Goal: Complete application form

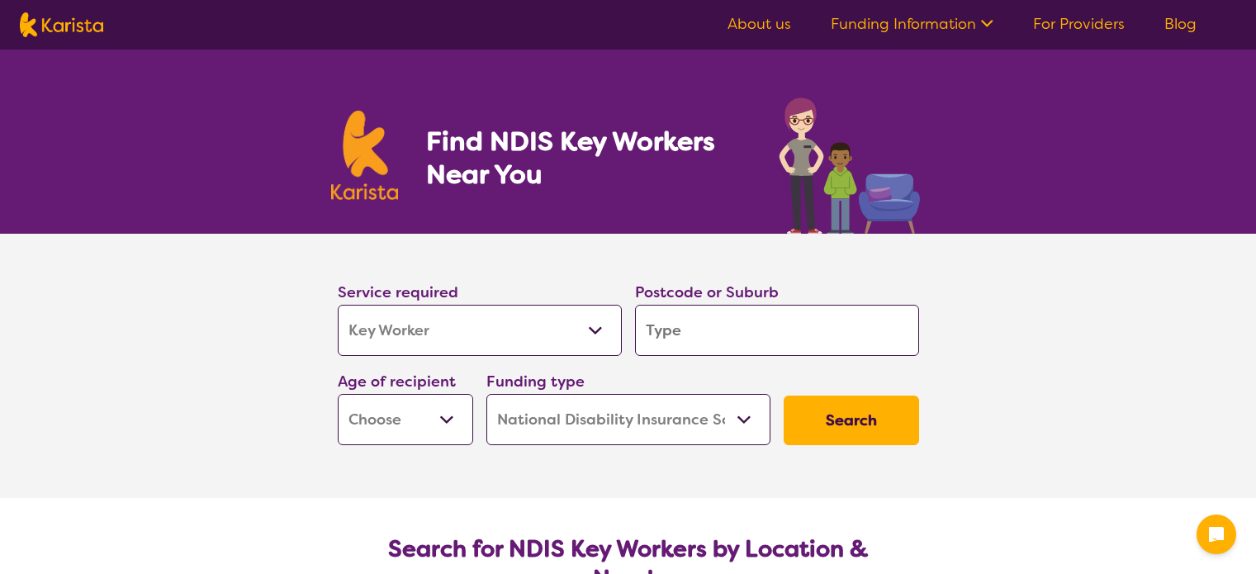
select select "Key Worker"
select select "NDIS"
select select "Key Worker"
select select "NDIS"
click at [338, 305] on select "Allied Health Assistant Assessment ([MEDICAL_DATA] or [MEDICAL_DATA]) Behaviour…" at bounding box center [480, 330] width 284 height 51
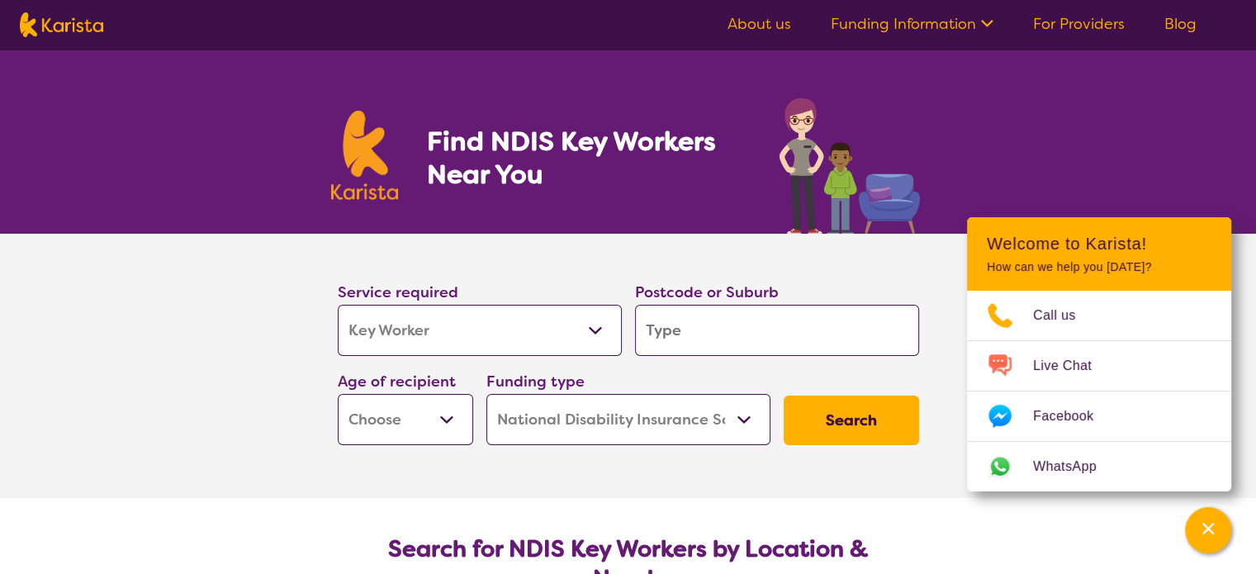
click at [732, 334] on input "search" at bounding box center [777, 330] width 284 height 51
type input "3"
type input "30"
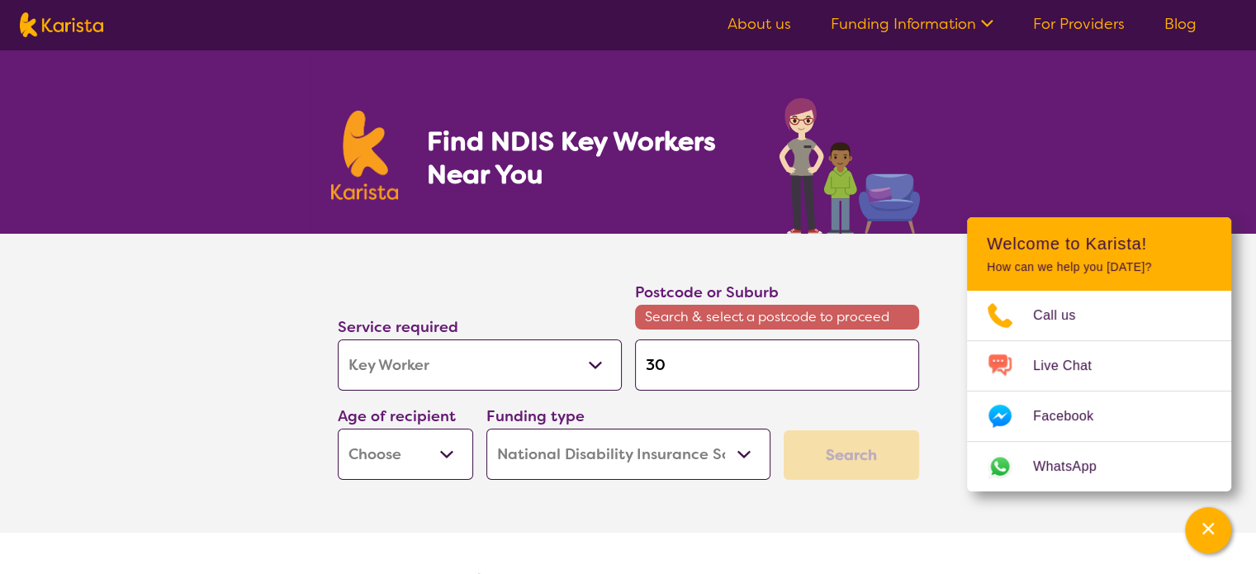
type input "303"
type input "3037"
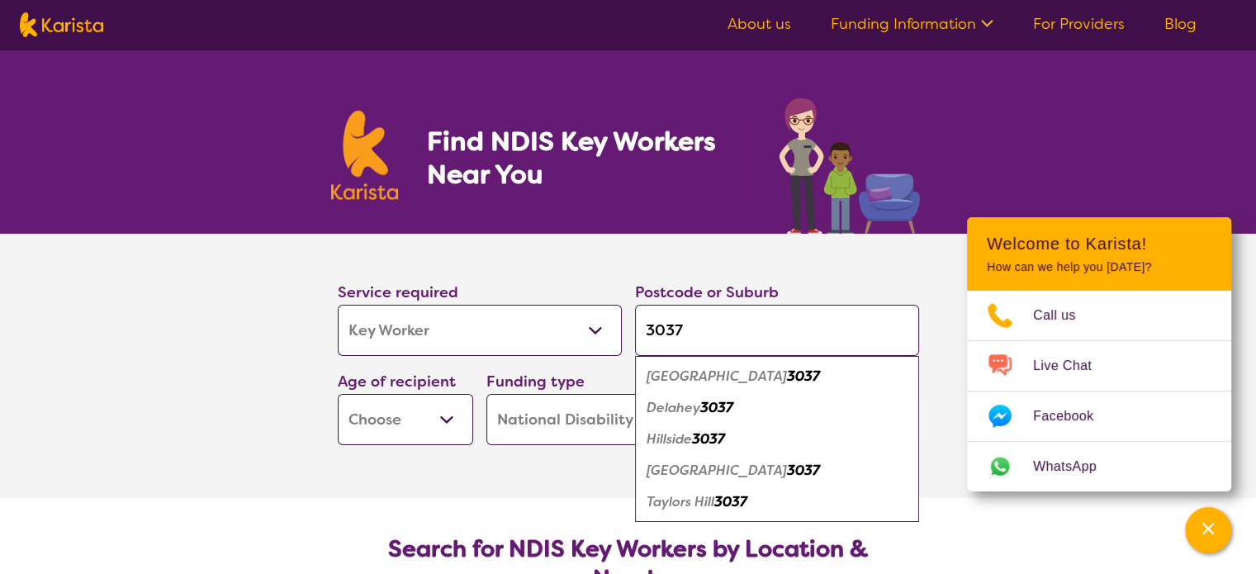
type input "3037"
click at [717, 403] on em "3037" at bounding box center [716, 407] width 33 height 17
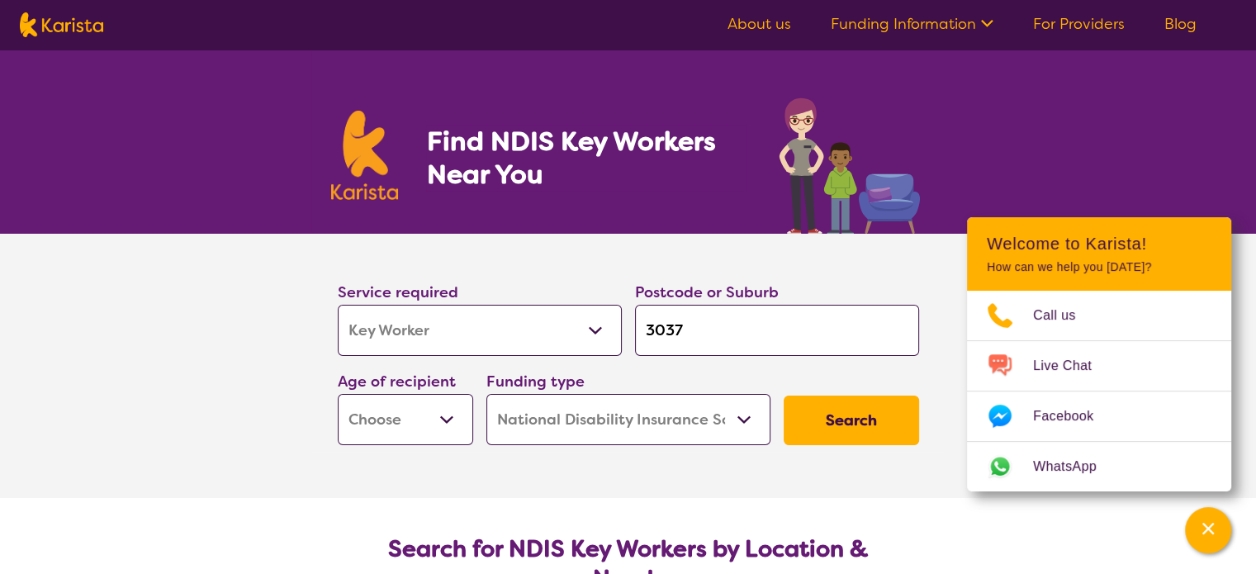
click at [423, 413] on select "Early Childhood - 0 to 9 Child - 10 to 11 Adolescent - 12 to 17 Adult - 18 to 6…" at bounding box center [405, 419] width 135 height 51
select select "EC"
click at [338, 394] on select "Early Childhood - 0 to 9 Child - 10 to 11 Adolescent - 12 to 17 Adult - 18 to 6…" at bounding box center [405, 419] width 135 height 51
select select "EC"
click at [599, 414] on select "Home Care Package (HCP) National Disability Insurance Scheme (NDIS) I don't know" at bounding box center [628, 419] width 284 height 51
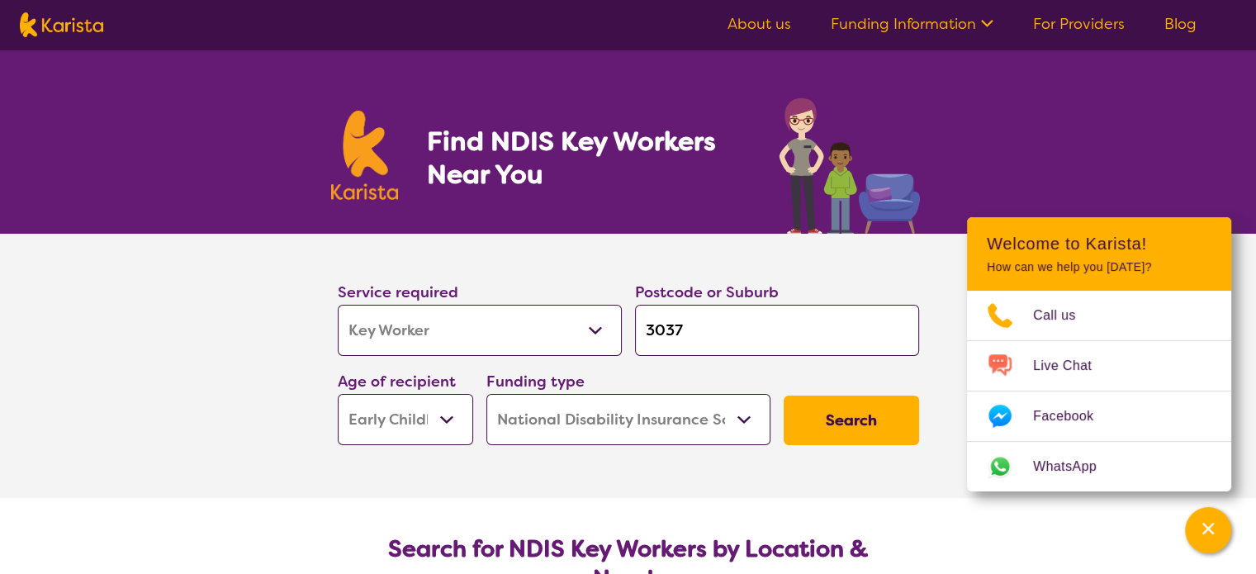
click at [486, 394] on select "Home Care Package (HCP) National Disability Insurance Scheme (NDIS) I don't know" at bounding box center [628, 419] width 284 height 51
click at [830, 425] on button "Search" at bounding box center [850, 420] width 135 height 50
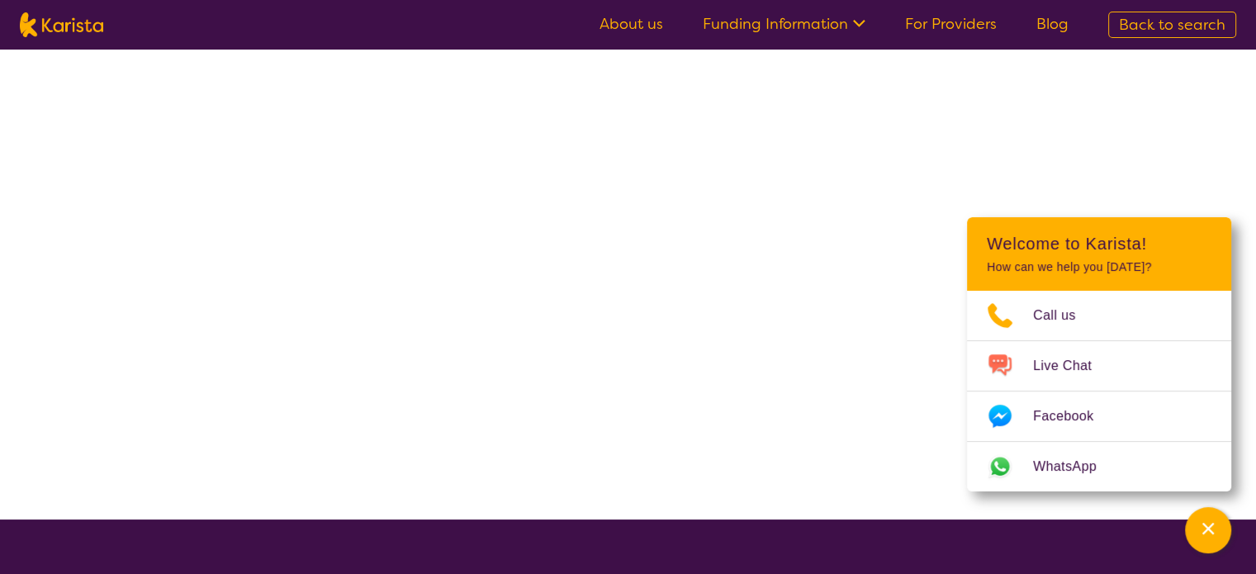
select select "NDIS"
select select "Key Worker"
select select "EC"
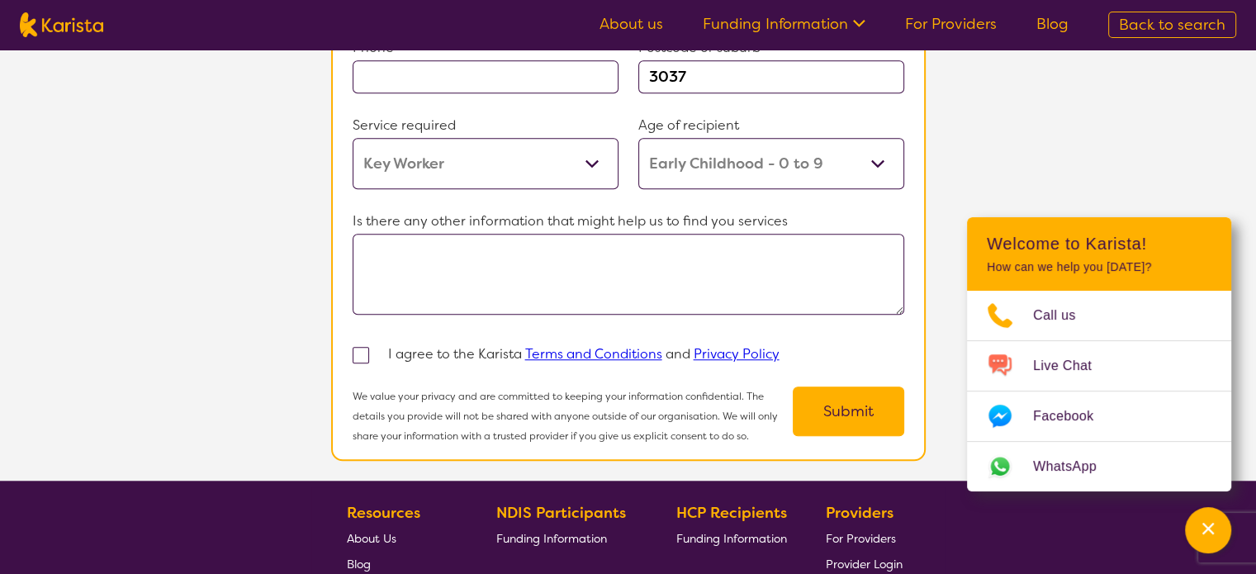
scroll to position [1321, 0]
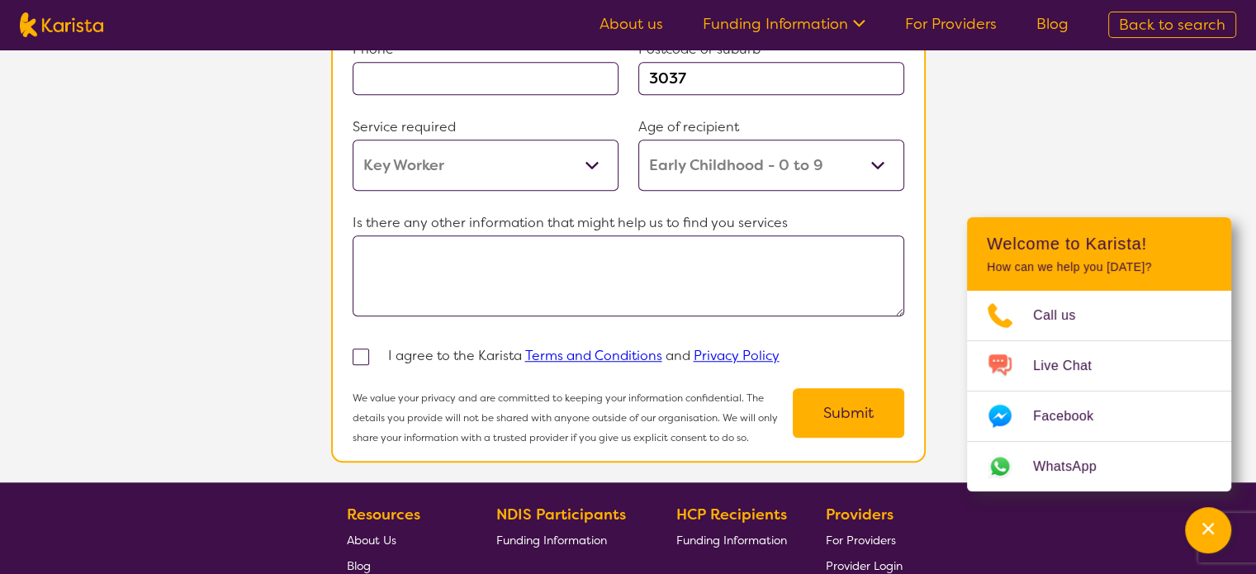
click at [355, 348] on span at bounding box center [360, 356] width 17 height 17
click at [377, 350] on input "checkbox" at bounding box center [382, 355] width 11 height 11
checkbox input "true"
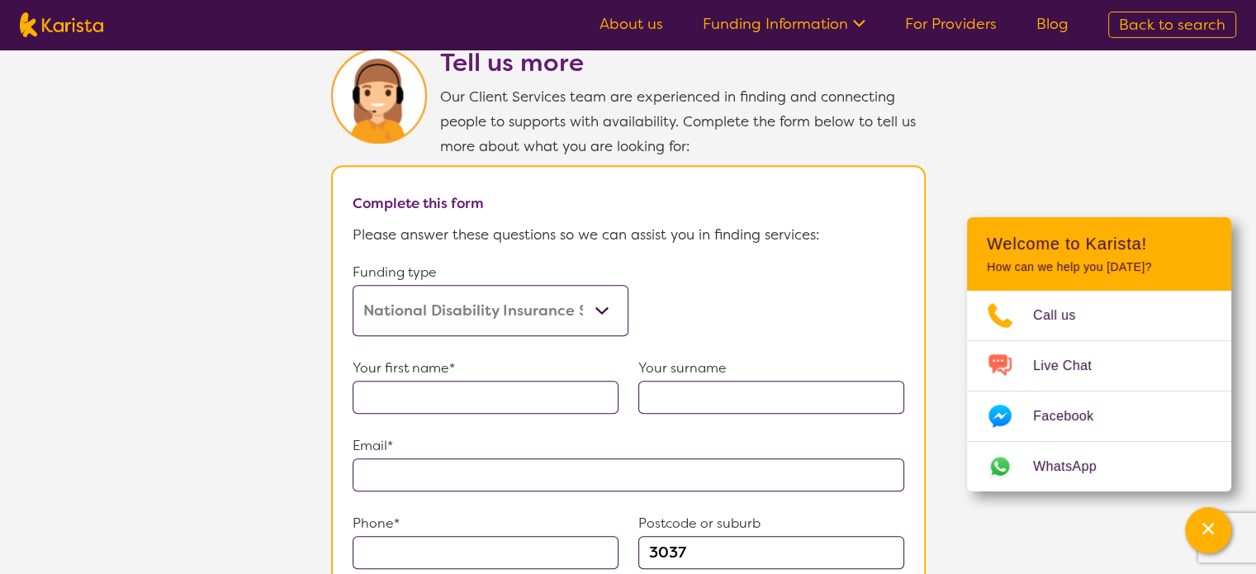
scroll to position [825, 0]
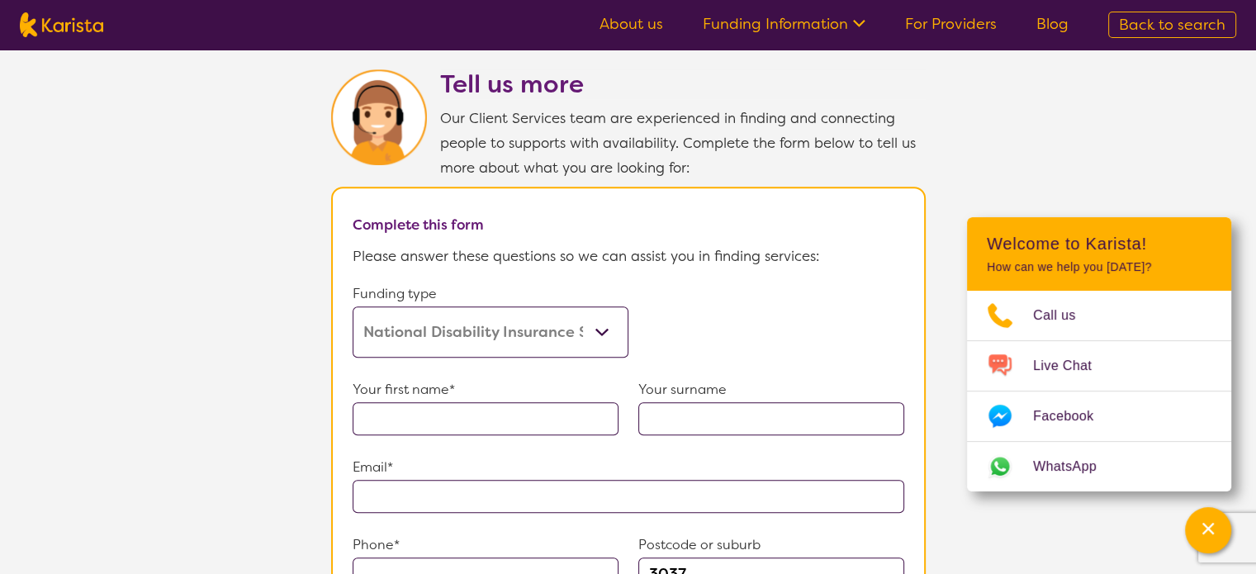
click at [478, 402] on input "text" at bounding box center [485, 418] width 266 height 33
type input "[PERSON_NAME]"
drag, startPoint x: 789, startPoint y: 419, endPoint x: 773, endPoint y: 412, distance: 17.8
click at [787, 419] on input "text" at bounding box center [771, 418] width 266 height 33
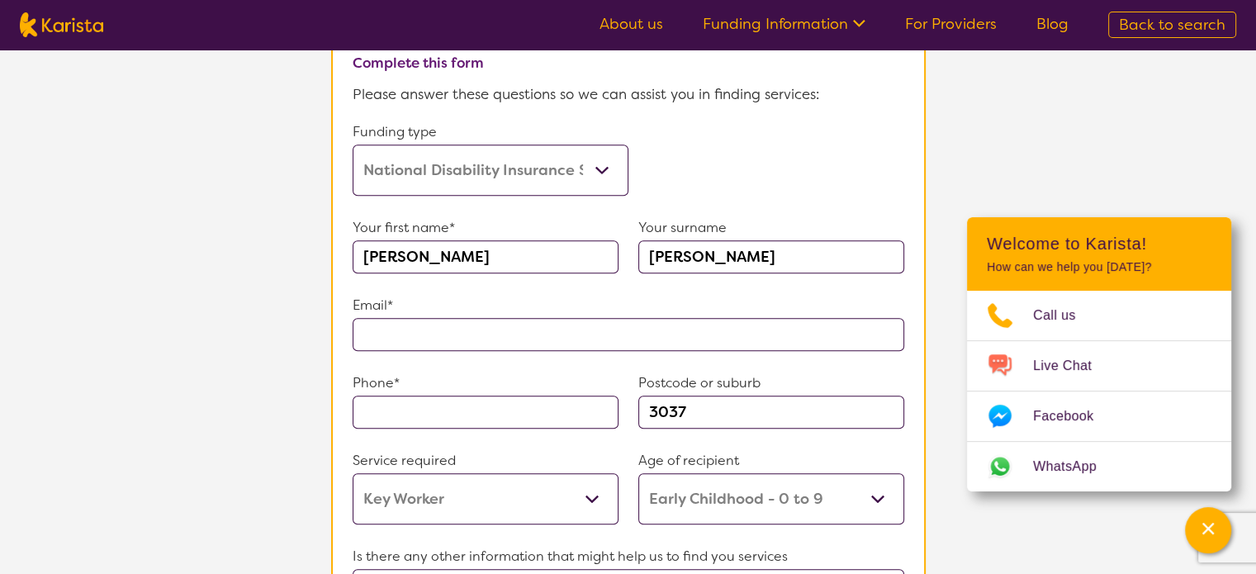
scroll to position [991, 0]
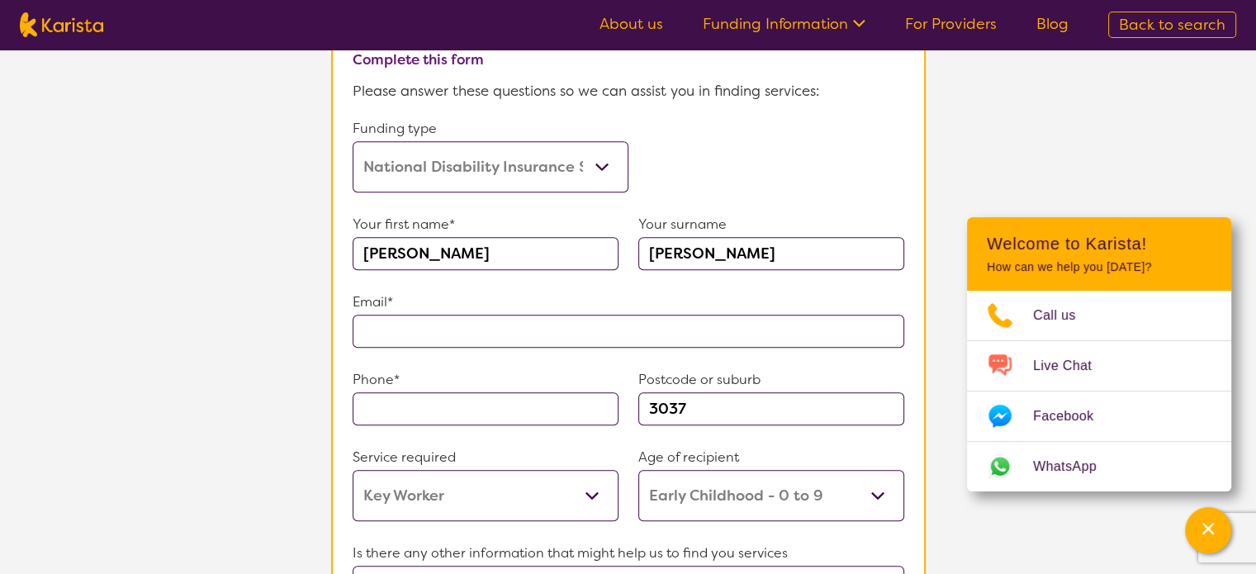
type input "[PERSON_NAME]"
drag, startPoint x: 475, startPoint y: 300, endPoint x: 473, endPoint y: 310, distance: 10.9
click at [475, 300] on p "Email*" at bounding box center [627, 302] width 551 height 25
click at [474, 316] on input "text" at bounding box center [627, 331] width 551 height 33
type input "**********"
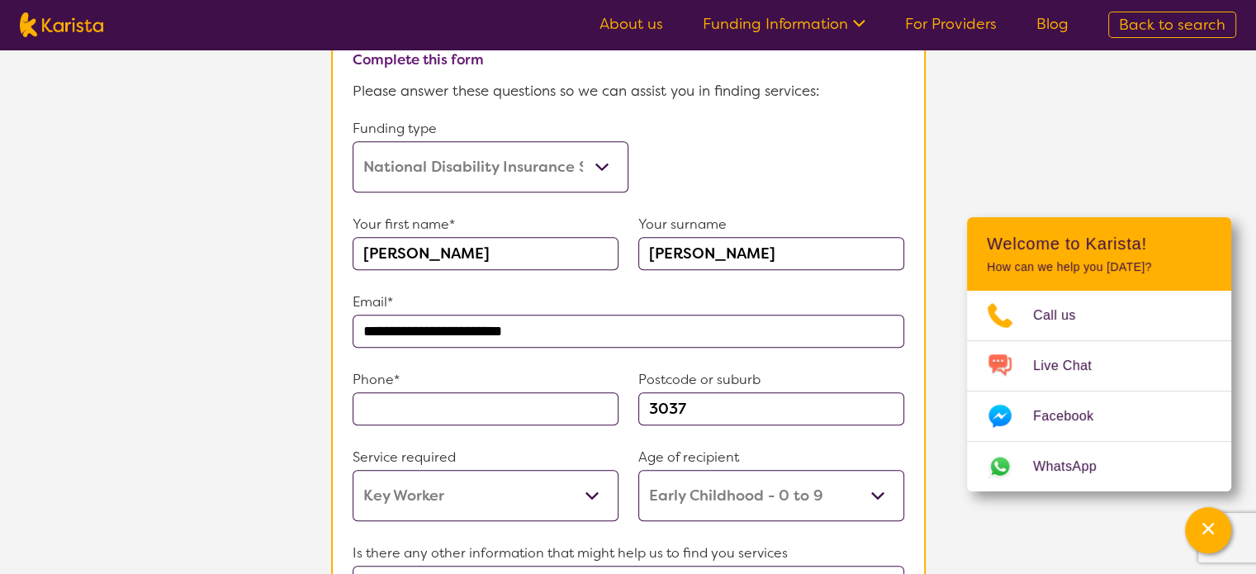
click at [432, 401] on input "text" at bounding box center [485, 408] width 266 height 33
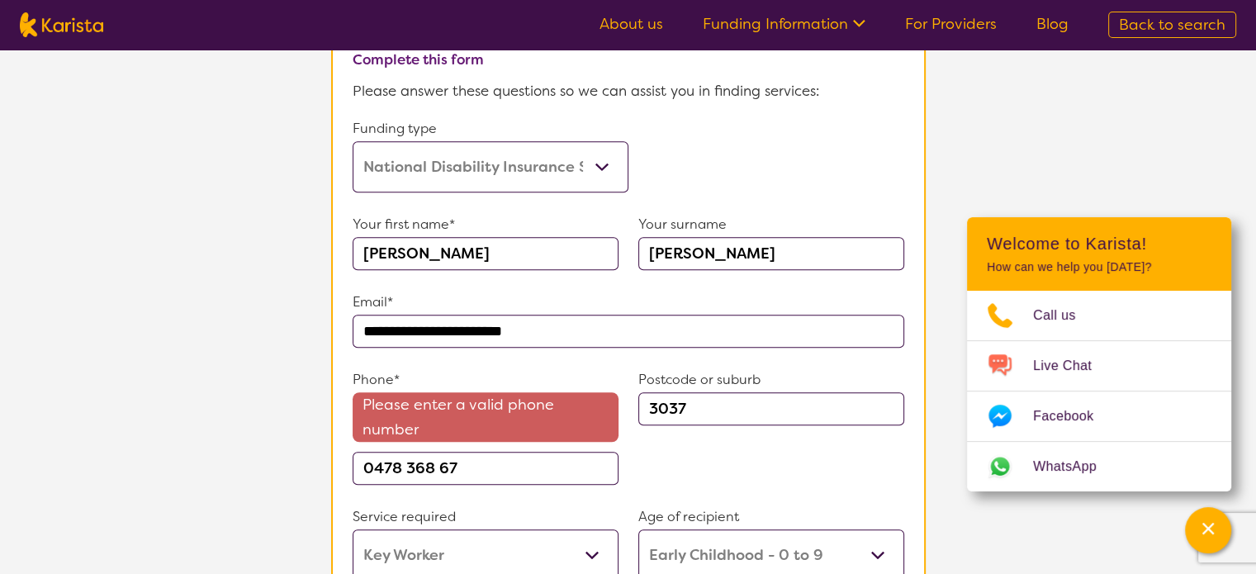
type input "0478 368 670"
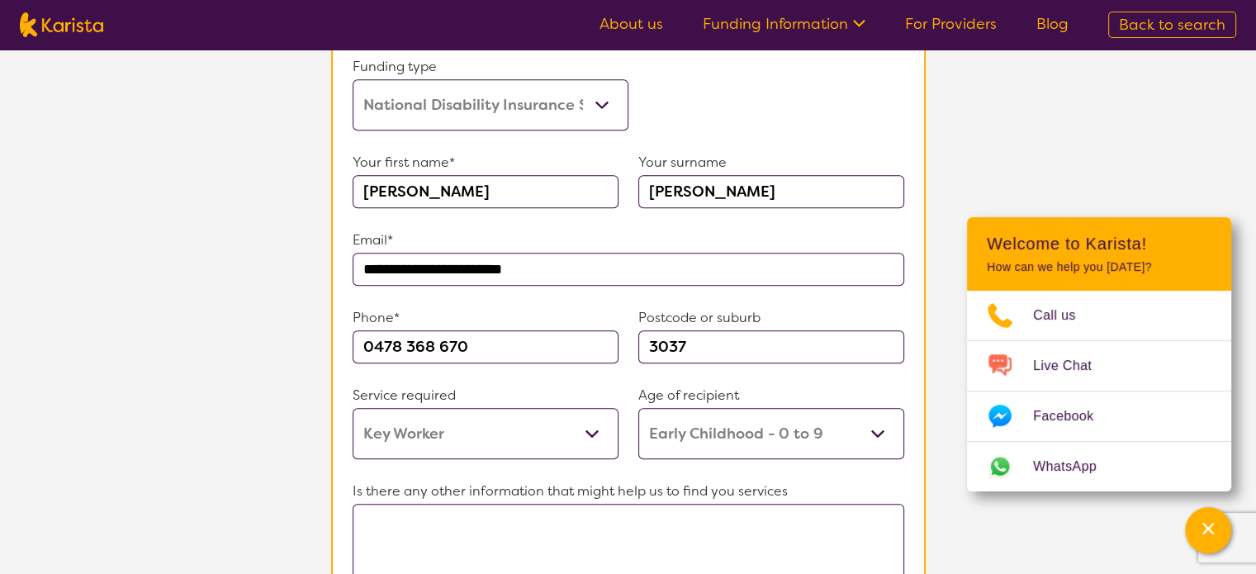
scroll to position [1090, 0]
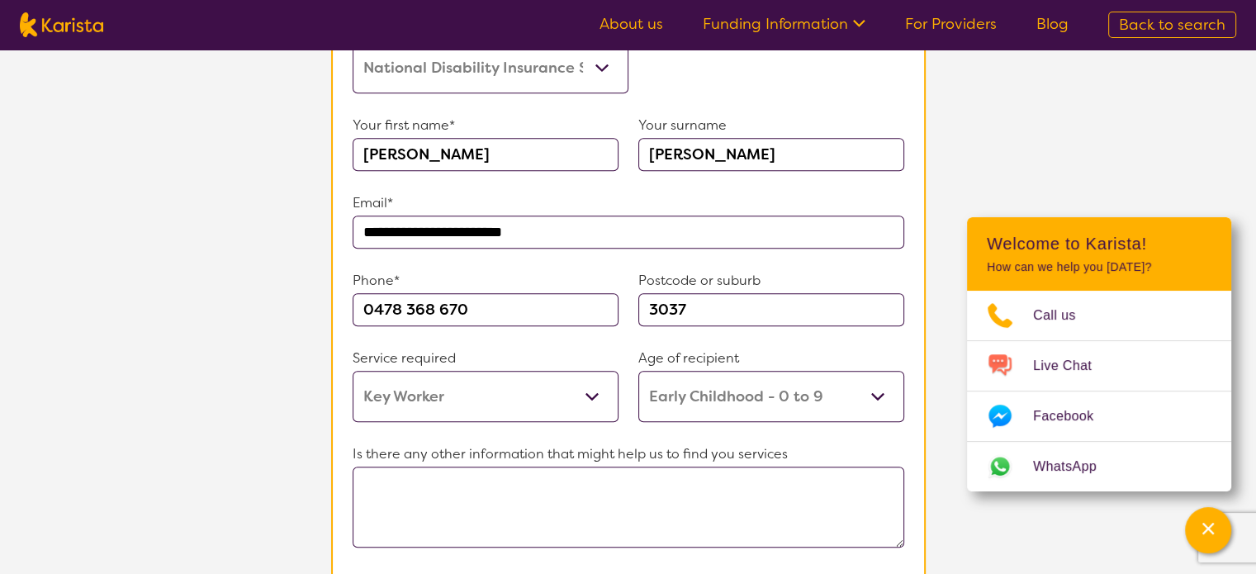
select select "Key Worker"
select select "EC"
select select "NDIS"
select select "Key Worker"
select select "EC"
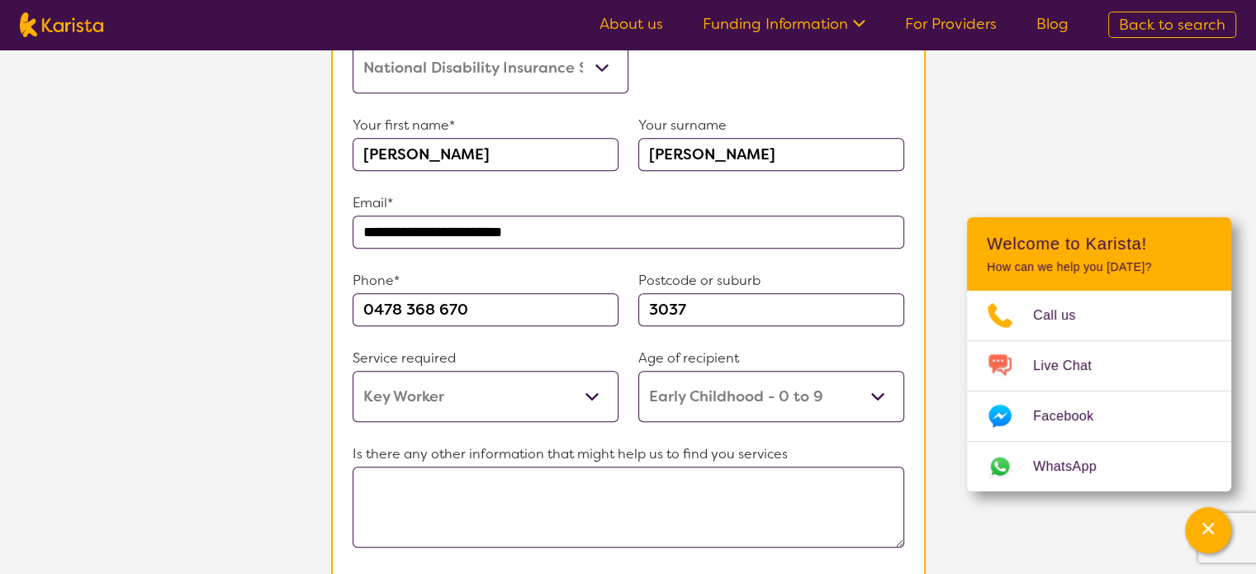
select select "NDIS"
